Goal: Find specific page/section: Find specific page/section

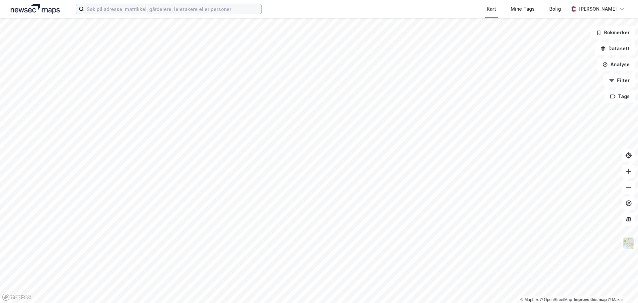
click at [164, 8] on input at bounding box center [172, 9] width 177 height 10
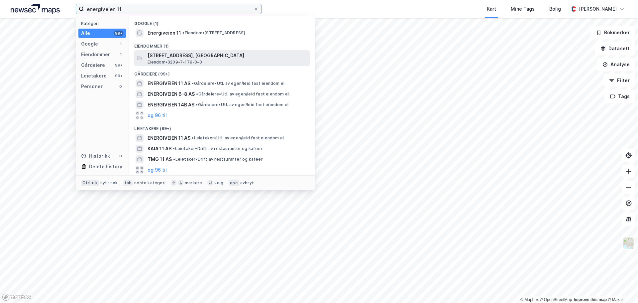
type input "energiveien 11"
click at [164, 56] on span "[STREET_ADDRESS], [GEOGRAPHIC_DATA]" at bounding box center [227, 56] width 159 height 8
